Goal: Task Accomplishment & Management: Manage account settings

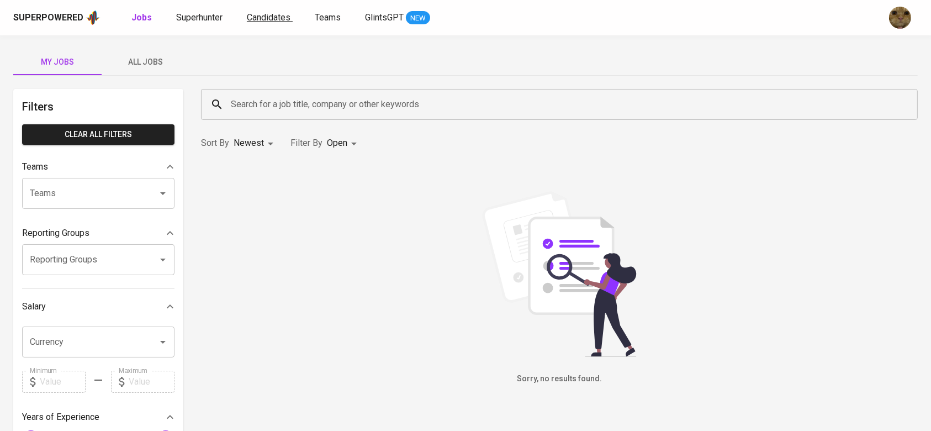
click at [253, 11] on link "Candidates" at bounding box center [270, 18] width 46 height 14
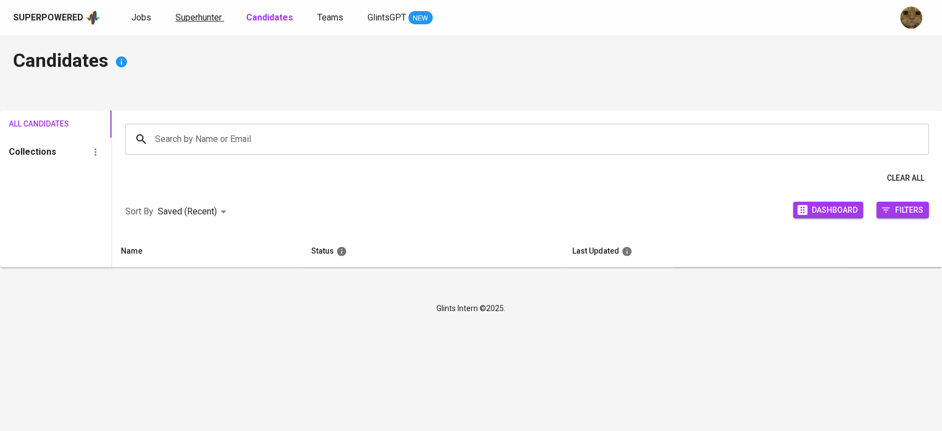
click at [203, 17] on span "Superhunter" at bounding box center [199, 17] width 46 height 10
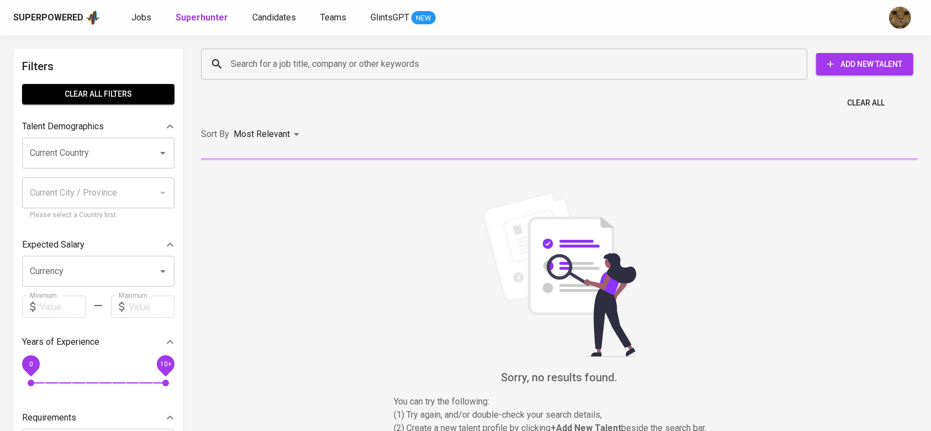
click at [243, 68] on input "Search for a job title, company or other keywords" at bounding box center [507, 64] width 558 height 21
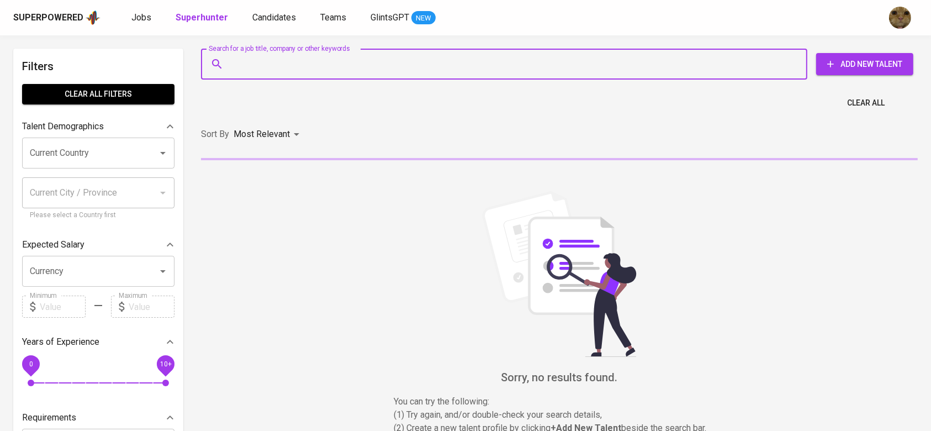
paste input "[EMAIL_ADDRESS][DOMAIN_NAME]"
type input "[EMAIL_ADDRESS][DOMAIN_NAME]"
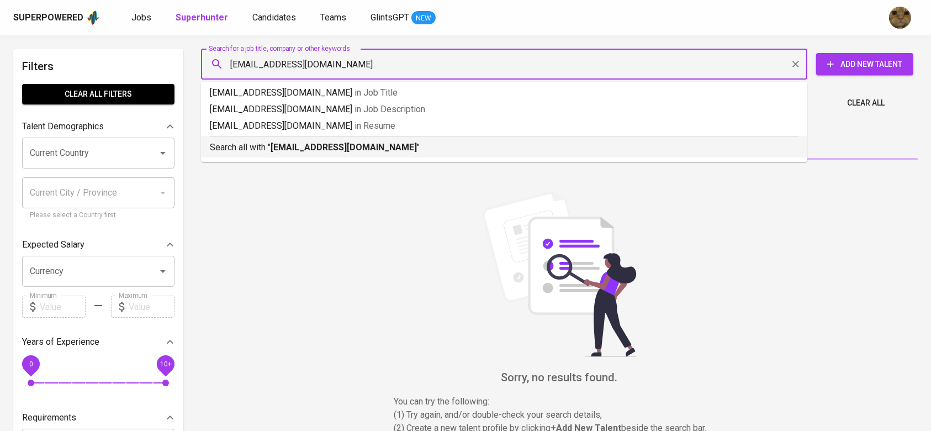
click at [269, 144] on p "Search all with " [EMAIL_ADDRESS][DOMAIN_NAME] "" at bounding box center [504, 147] width 589 height 13
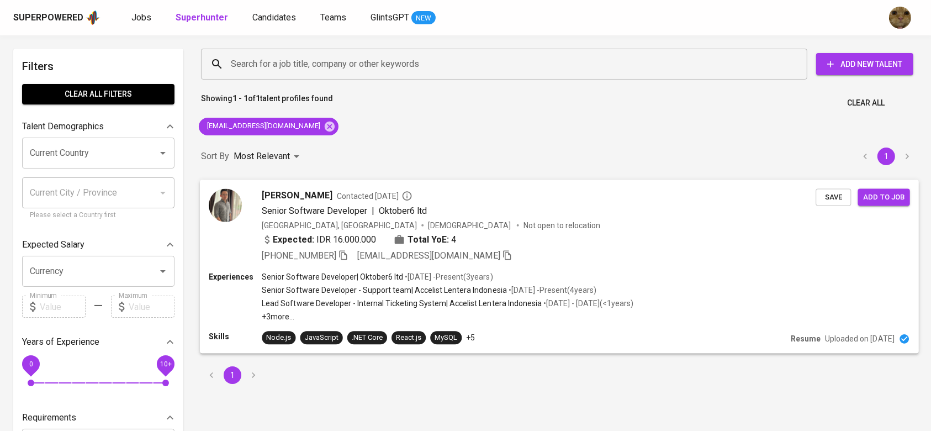
click at [561, 283] on div "Senior Software Developer | Oktober6 ltd • [DATE] - Present ( 3 years ) Senior …" at bounding box center [448, 296] width 372 height 51
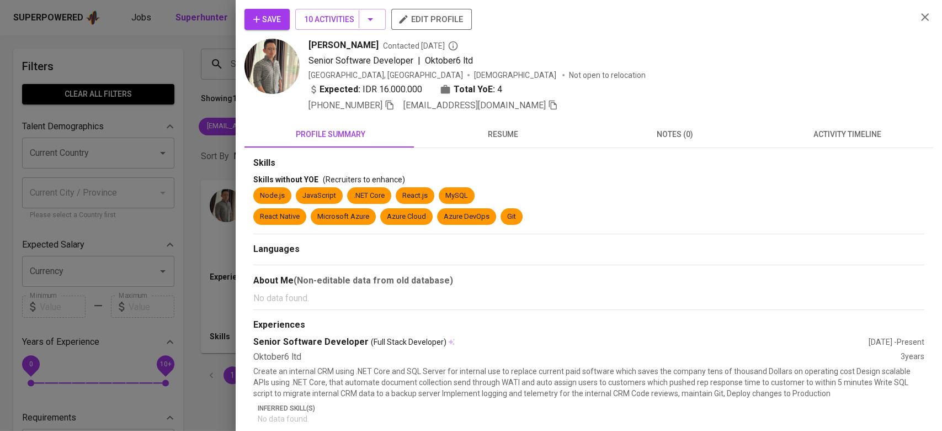
click at [801, 143] on button "activity timeline" at bounding box center [847, 134] width 172 height 27
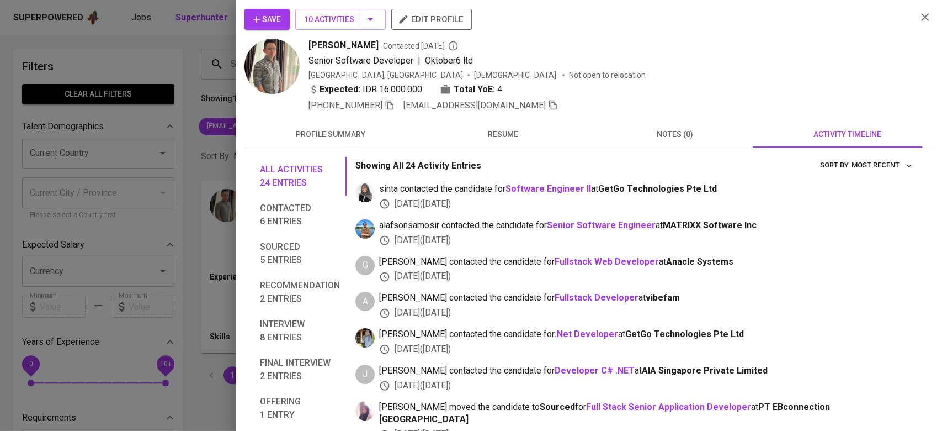
click at [258, 24] on icon "button" at bounding box center [256, 19] width 11 height 11
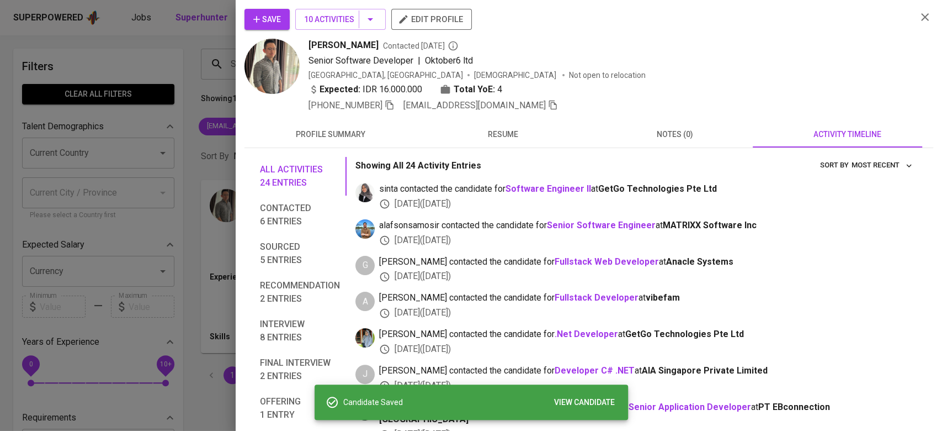
click at [171, 68] on div at bounding box center [471, 215] width 942 height 431
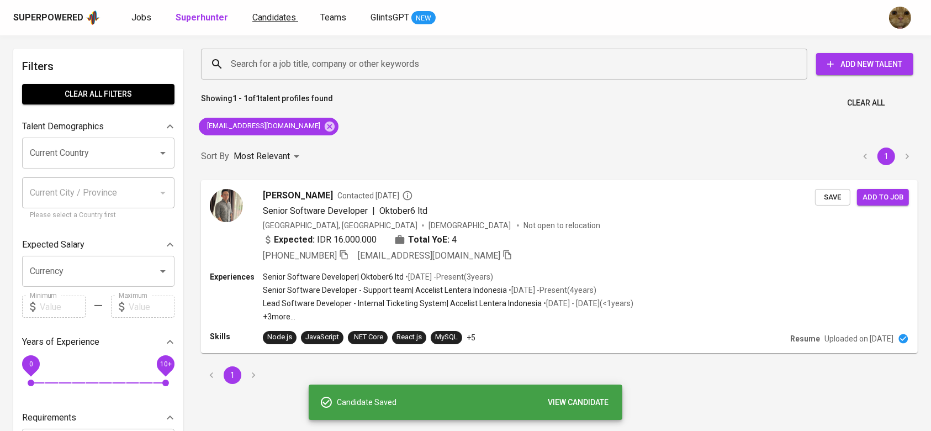
click at [278, 16] on span "Candidates" at bounding box center [274, 17] width 44 height 10
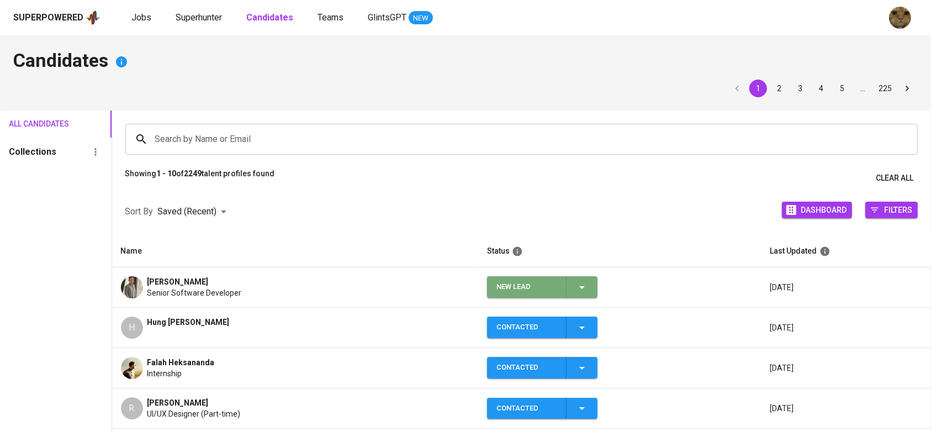
click at [582, 292] on icon "button" at bounding box center [581, 286] width 13 height 13
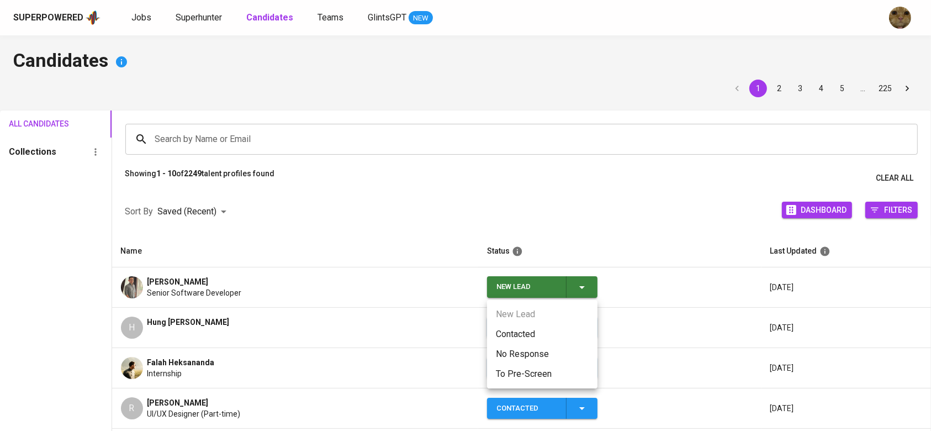
click at [536, 331] on li "Contacted" at bounding box center [542, 334] width 110 height 20
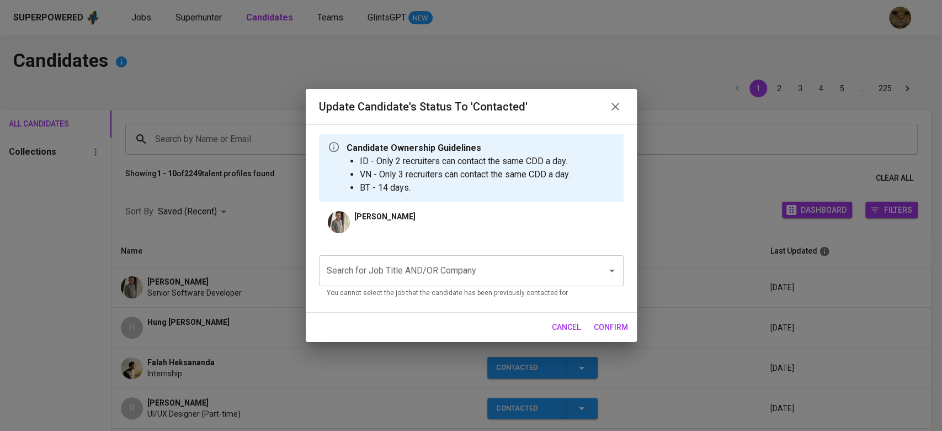
click at [397, 267] on input "Search for Job Title AND/OR Company" at bounding box center [456, 270] width 264 height 21
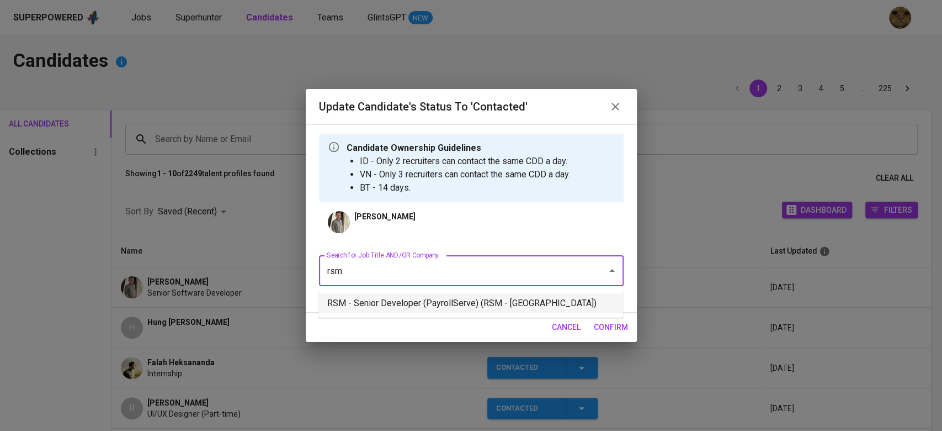
click at [410, 300] on li "RSM - Senior Developer (PayrollServe) (RSM - [GEOGRAPHIC_DATA])" at bounding box center [471, 303] width 305 height 20
type input "rsm"
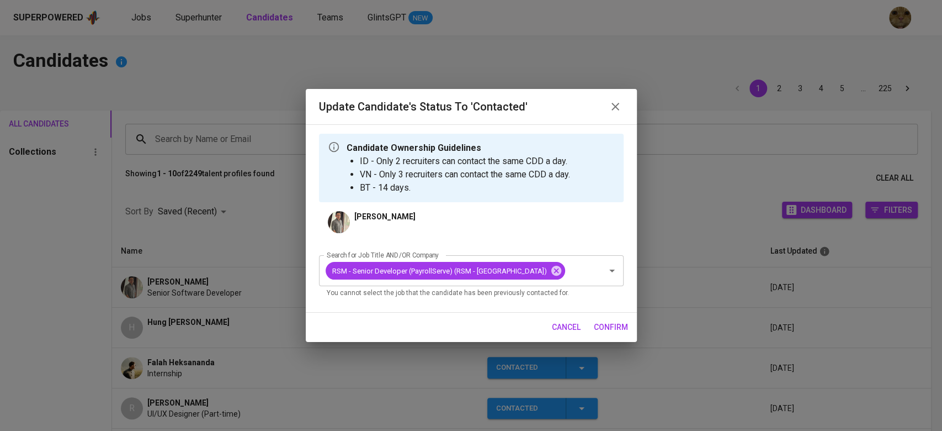
click at [595, 322] on span "confirm" at bounding box center [611, 327] width 34 height 14
